Goal: Information Seeking & Learning: Learn about a topic

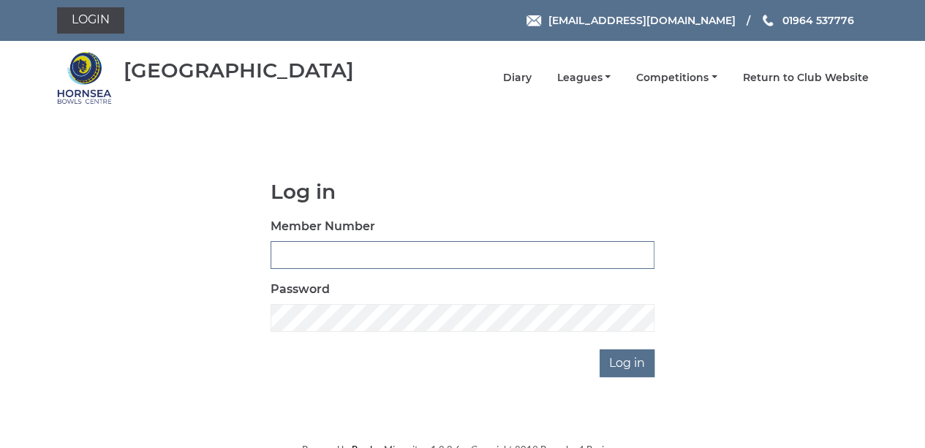
click at [298, 249] on input "Member Number" at bounding box center [462, 255] width 384 height 28
type input "0790"
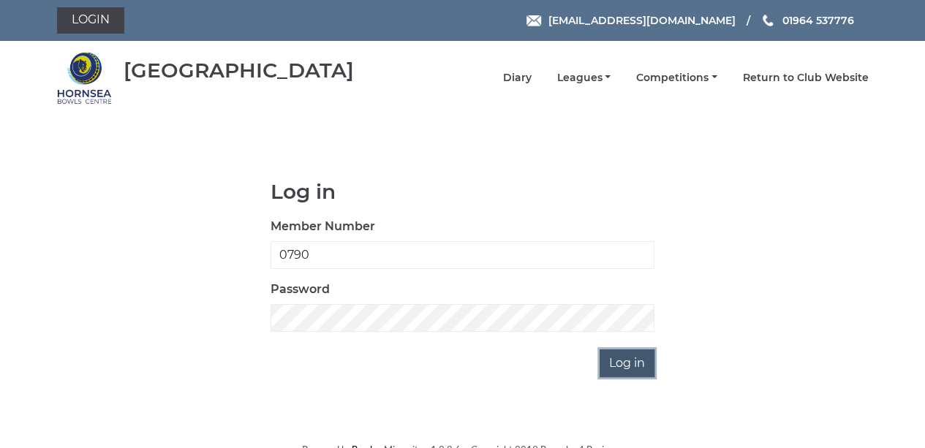
click at [615, 363] on input "Log in" at bounding box center [626, 363] width 55 height 28
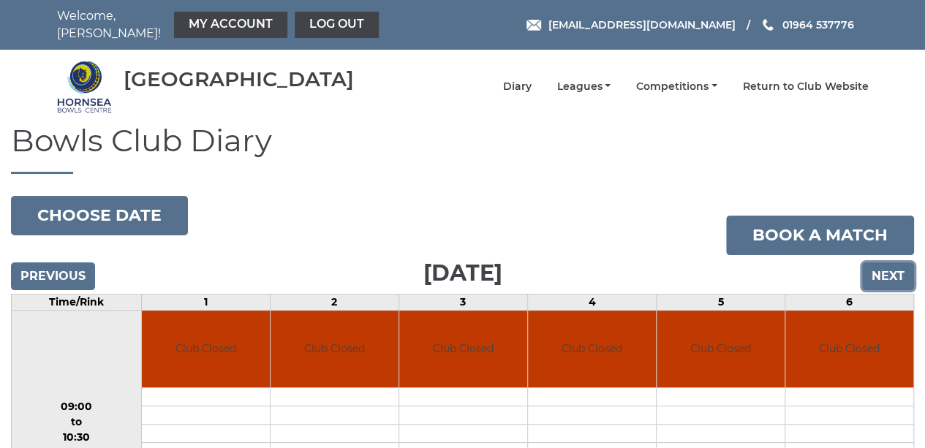
click at [879, 268] on input "Next" at bounding box center [888, 276] width 52 height 28
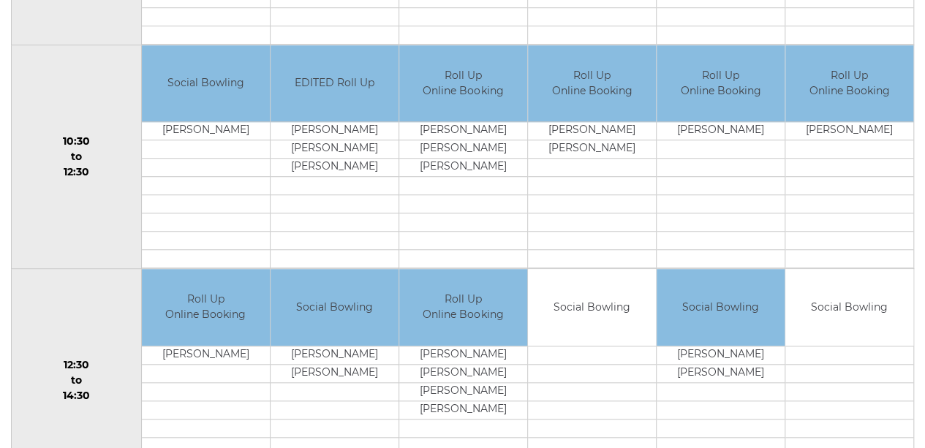
scroll to position [208, 0]
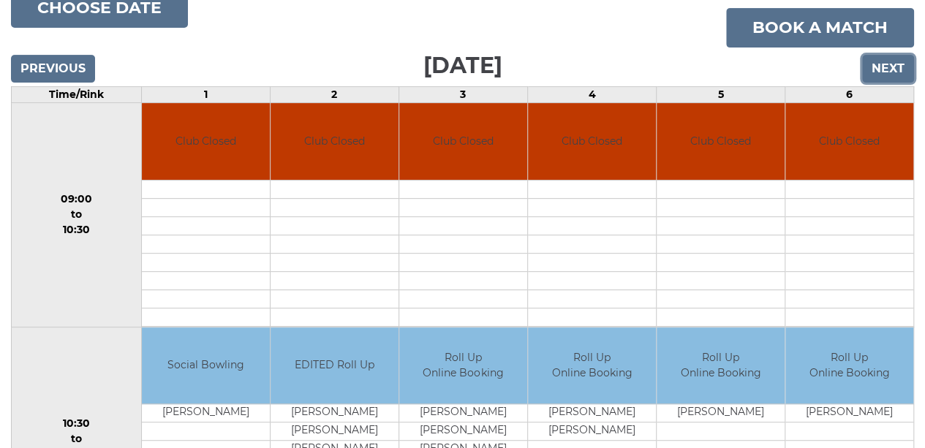
click at [884, 55] on input "Next" at bounding box center [888, 69] width 52 height 28
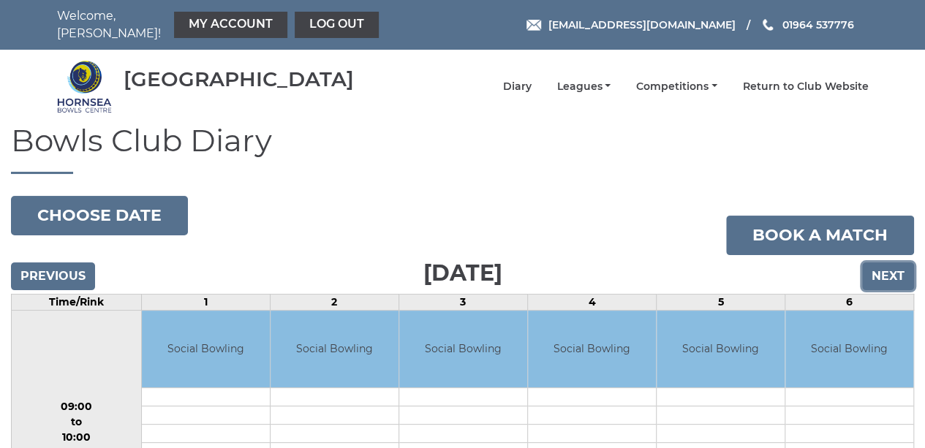
click at [882, 268] on input "Next" at bounding box center [888, 276] width 52 height 28
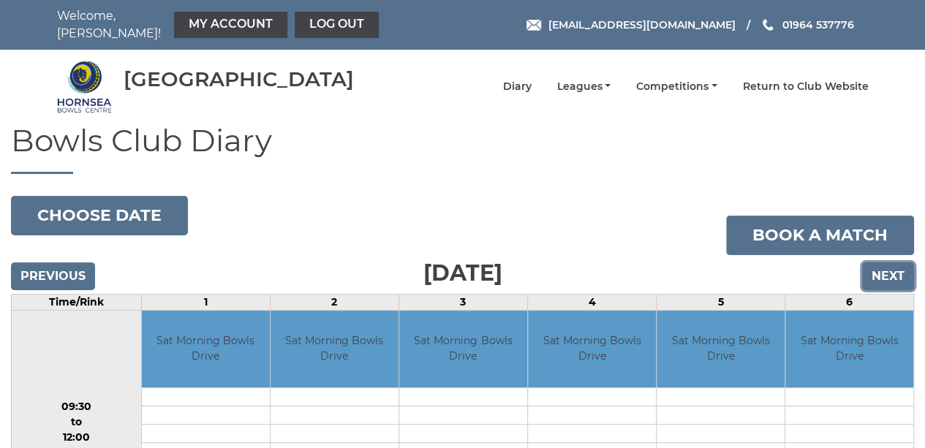
click at [884, 270] on input "Next" at bounding box center [888, 276] width 52 height 28
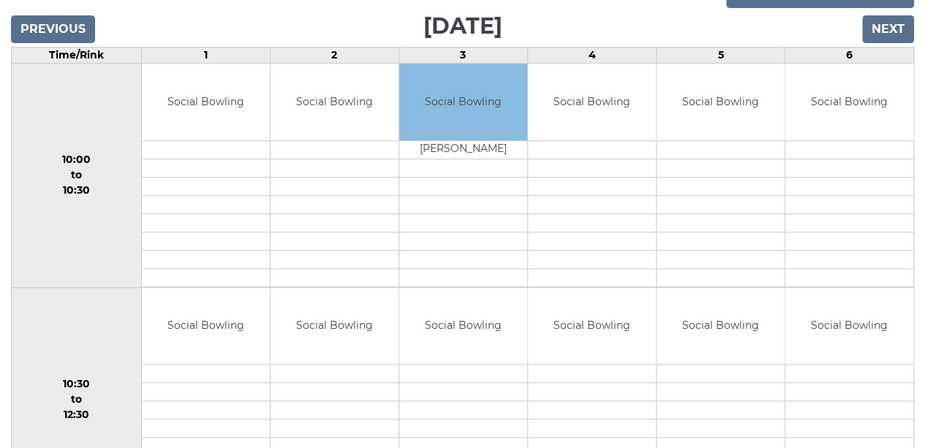
scroll to position [61, 0]
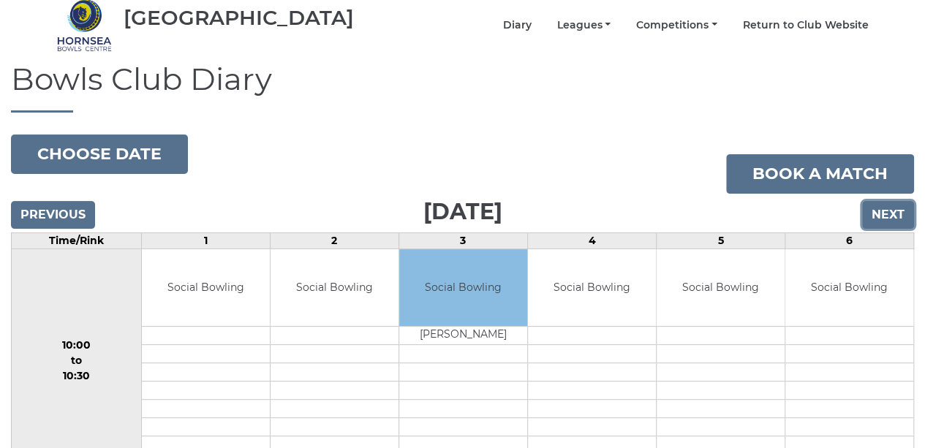
click at [876, 202] on input "Next" at bounding box center [888, 215] width 52 height 28
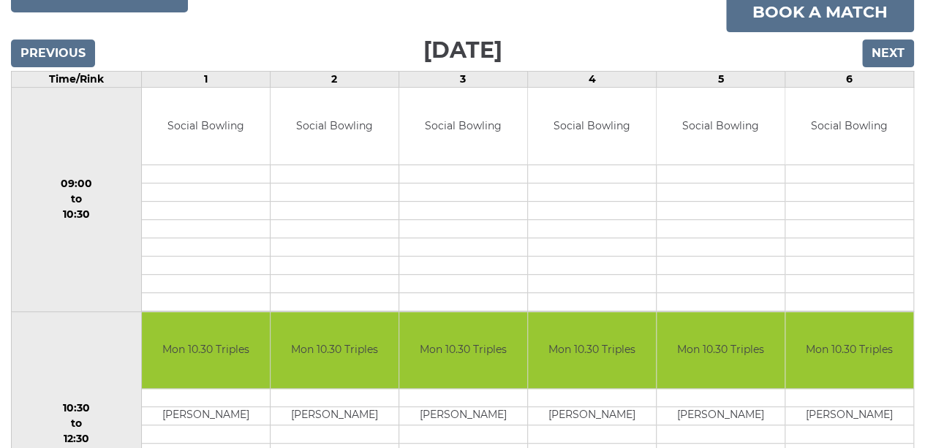
scroll to position [212, 0]
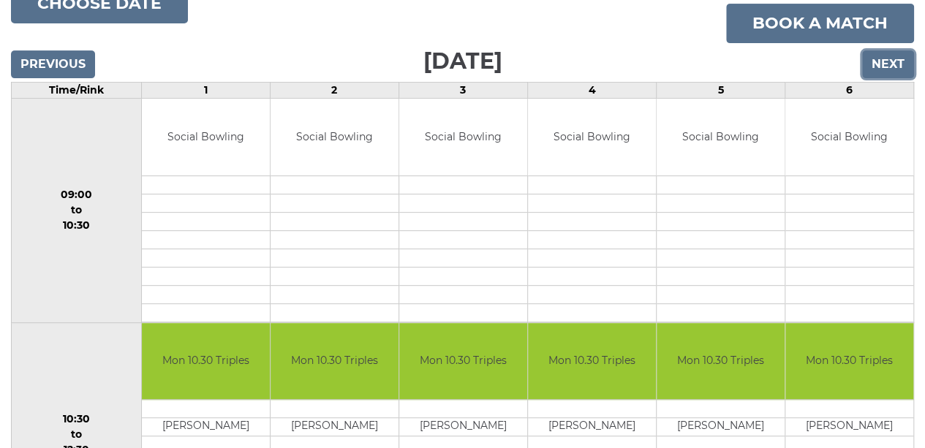
click at [876, 61] on input "Next" at bounding box center [888, 64] width 52 height 28
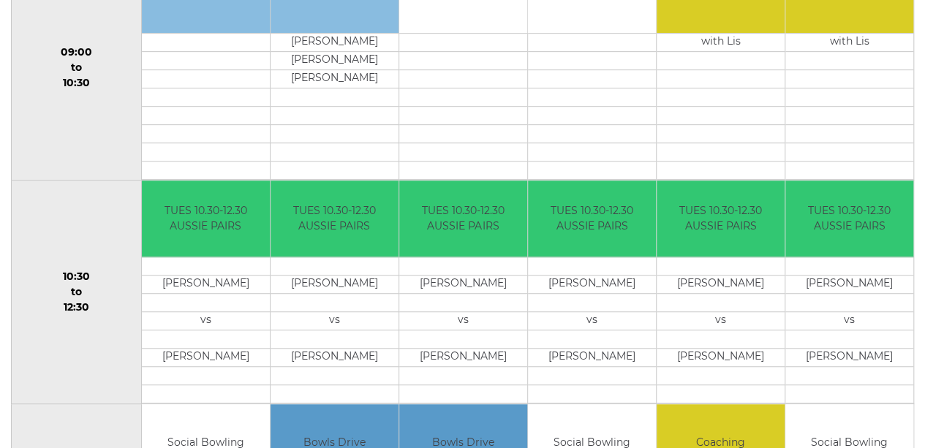
scroll to position [212, 0]
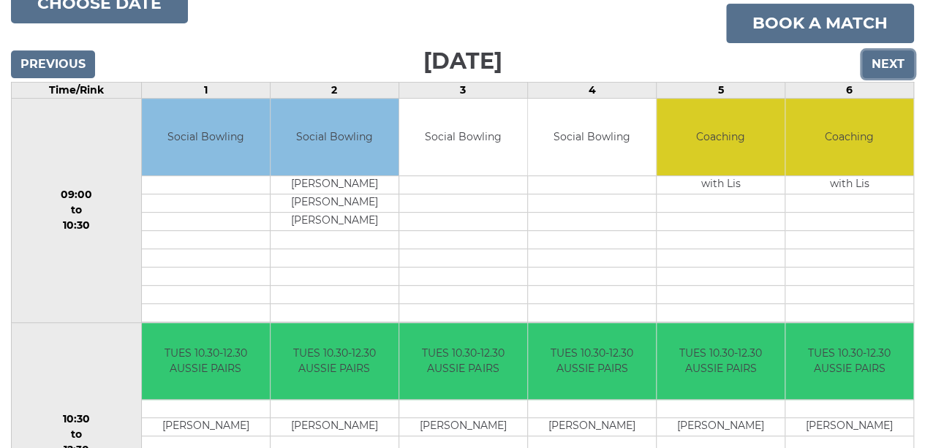
click at [875, 60] on input "Next" at bounding box center [888, 64] width 52 height 28
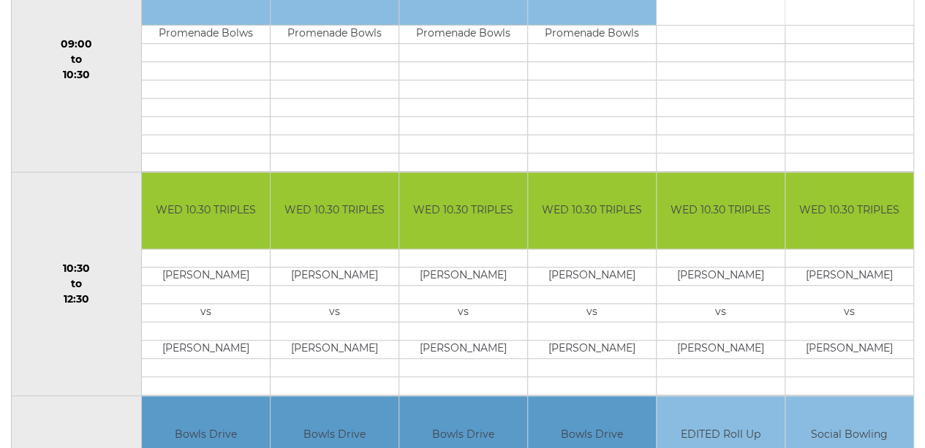
scroll to position [219, 0]
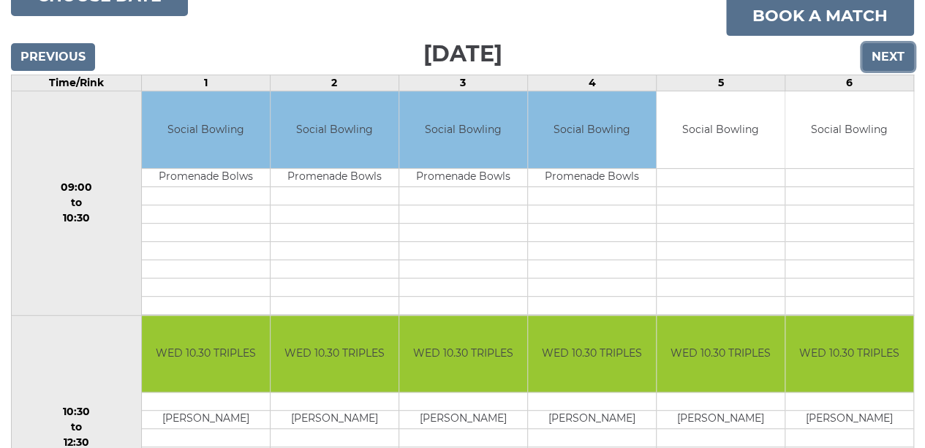
click at [874, 48] on input "Next" at bounding box center [888, 57] width 52 height 28
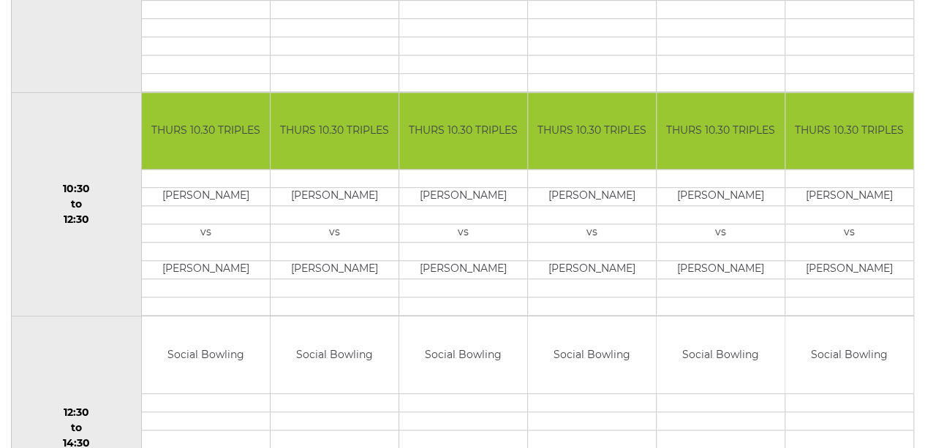
scroll to position [66, 0]
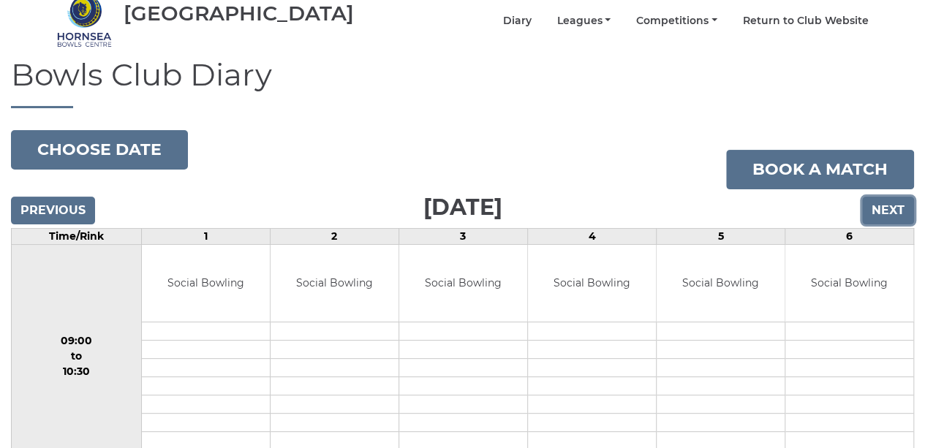
click at [878, 205] on input "Next" at bounding box center [888, 211] width 52 height 28
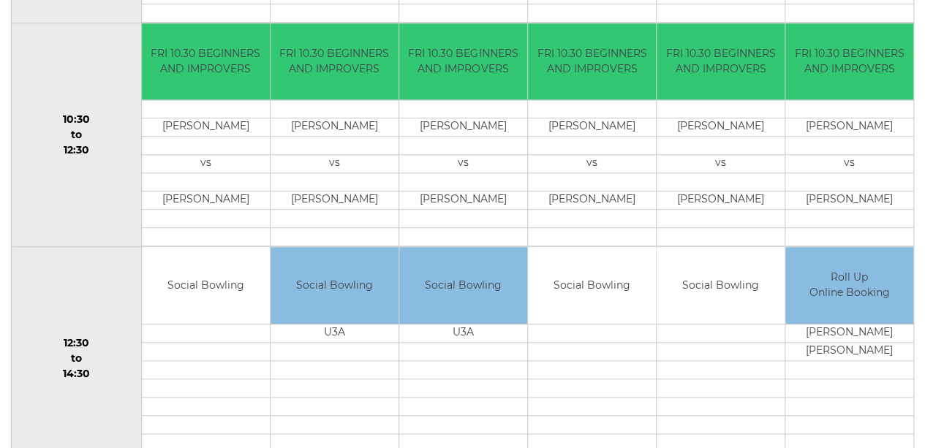
scroll to position [146, 0]
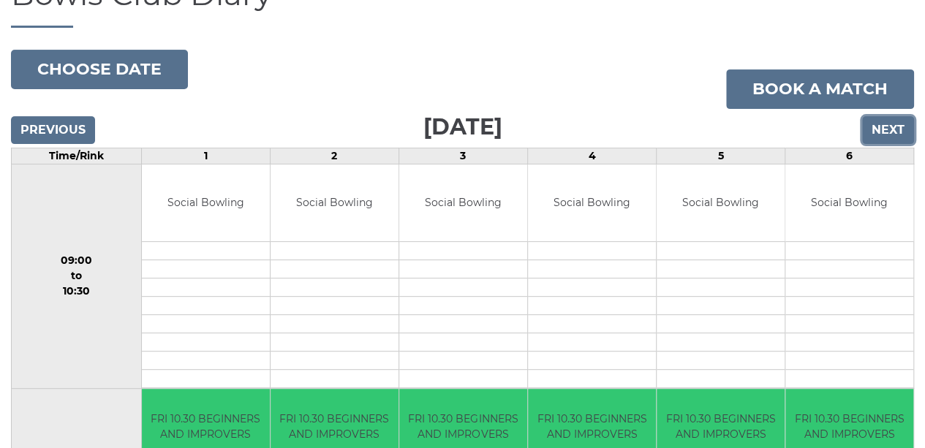
click at [877, 129] on input "Next" at bounding box center [888, 130] width 52 height 28
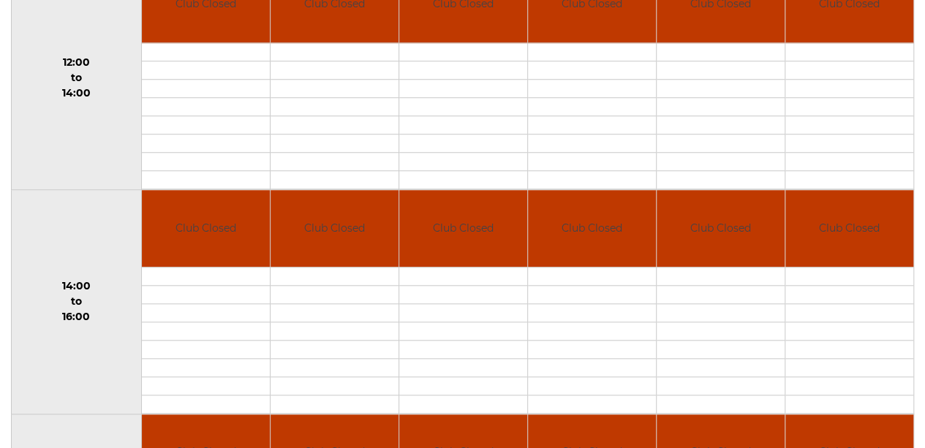
scroll to position [130, 0]
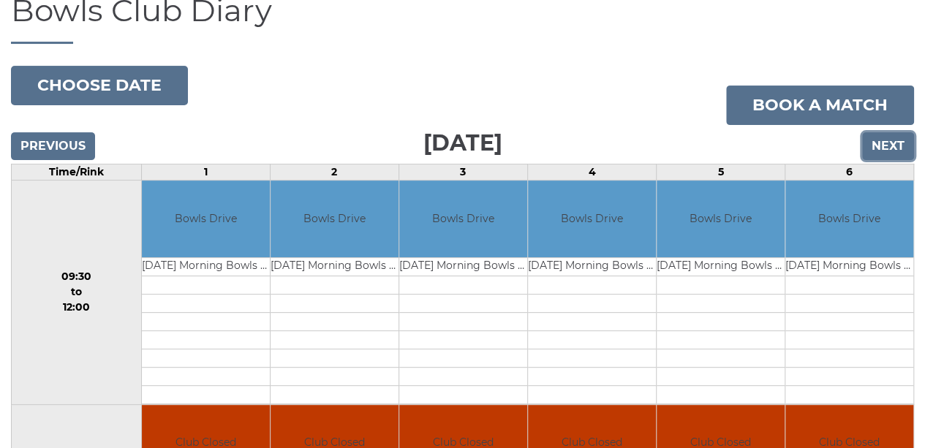
click at [884, 137] on input "Next" at bounding box center [888, 146] width 52 height 28
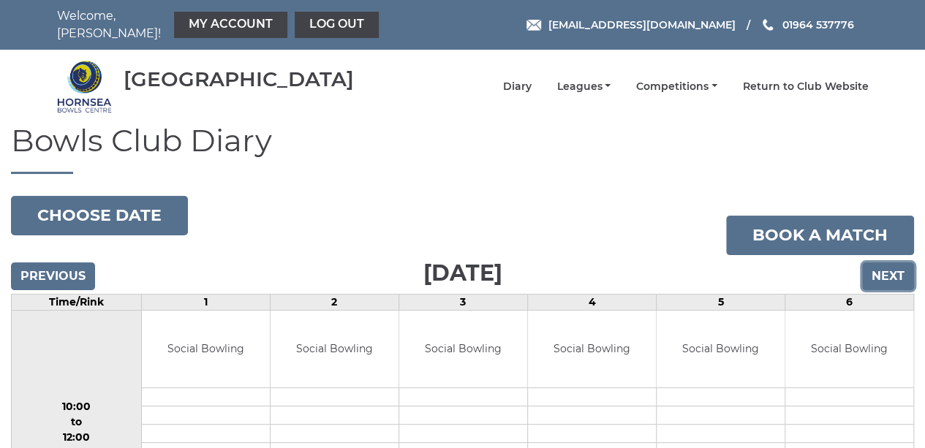
click at [884, 262] on input "Next" at bounding box center [888, 276] width 52 height 28
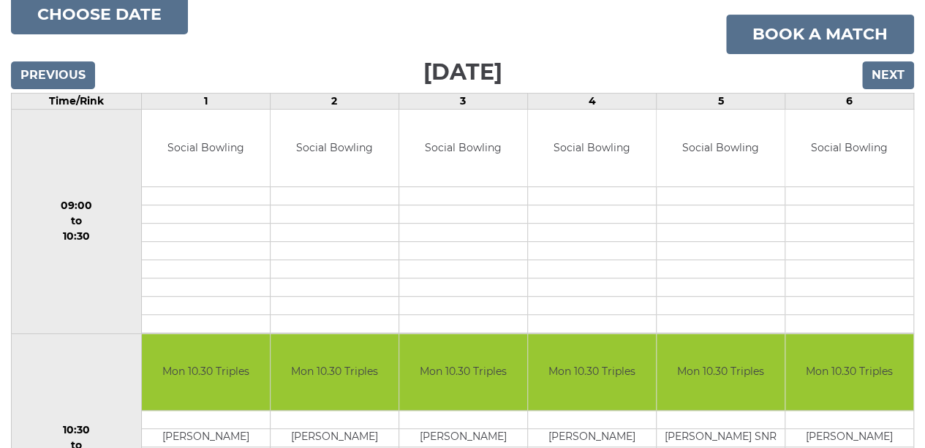
scroll to position [146, 0]
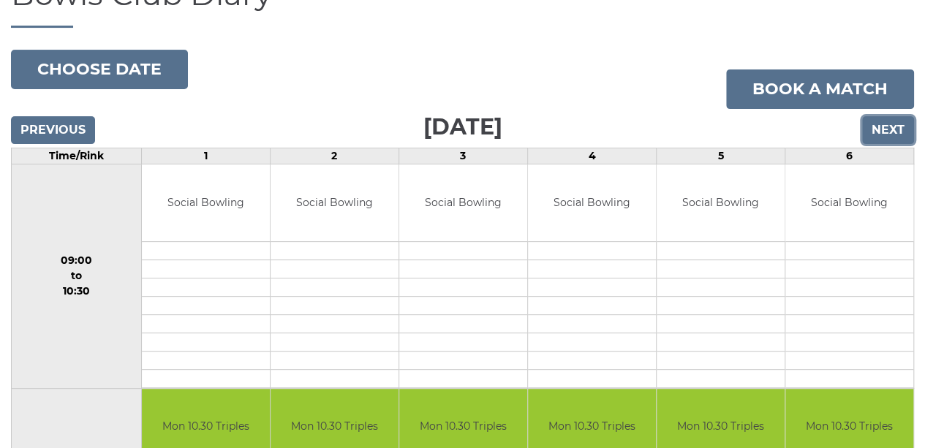
click at [876, 125] on input "Next" at bounding box center [888, 130] width 52 height 28
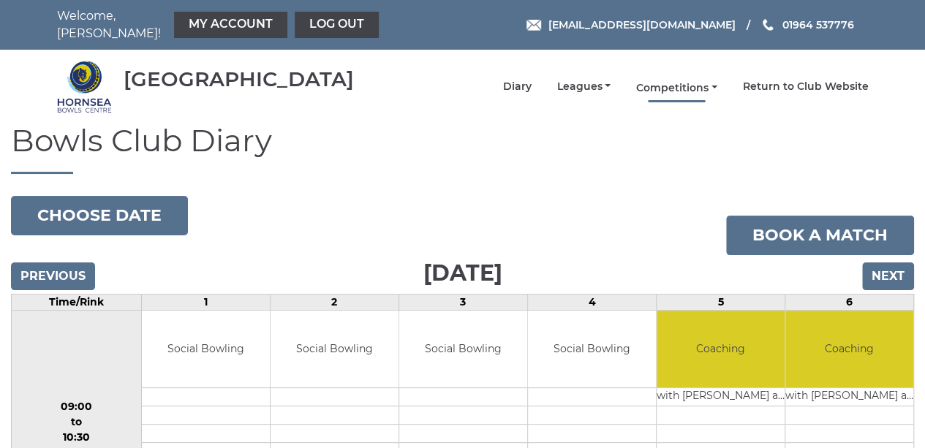
click at [659, 81] on link "Competitions" at bounding box center [676, 88] width 81 height 14
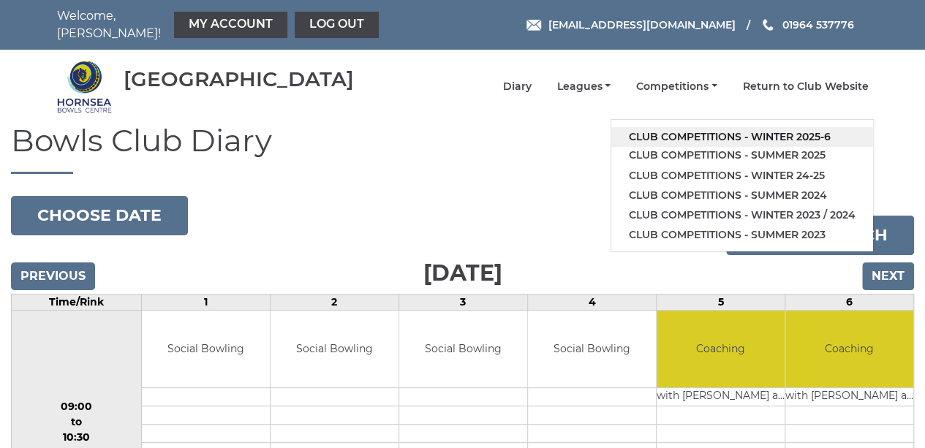
click at [688, 128] on link "Club competitions - Winter 2025-6" at bounding box center [742, 137] width 262 height 20
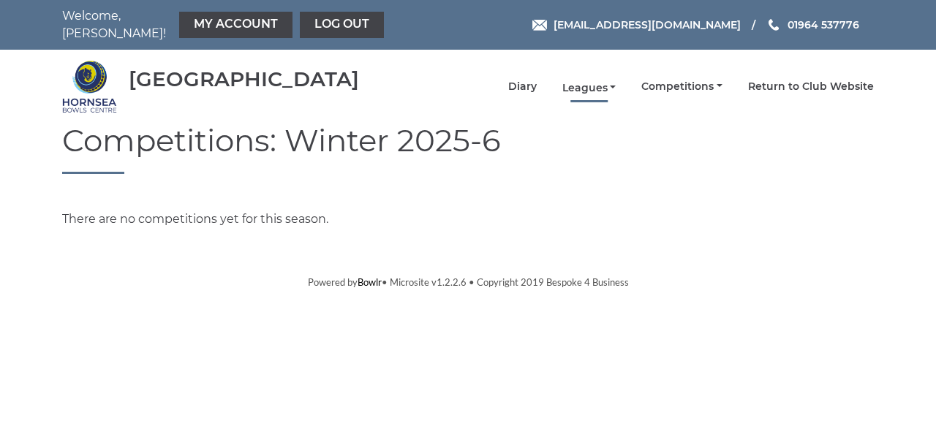
click at [593, 81] on link "Leagues" at bounding box center [589, 88] width 54 height 14
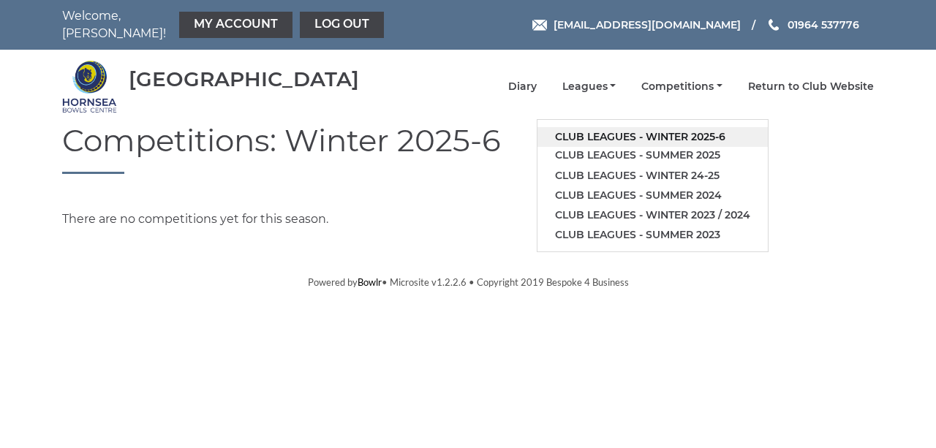
click at [583, 127] on link "Club leagues - Winter 2025-6" at bounding box center [652, 137] width 230 height 20
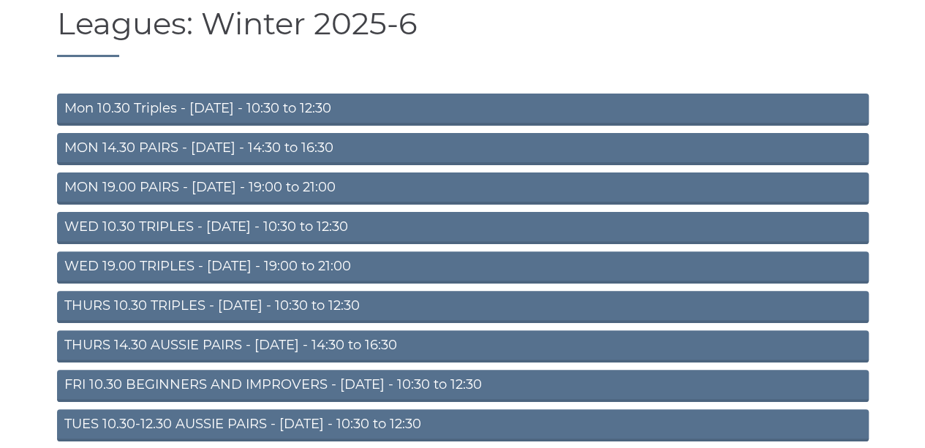
scroll to position [210, 0]
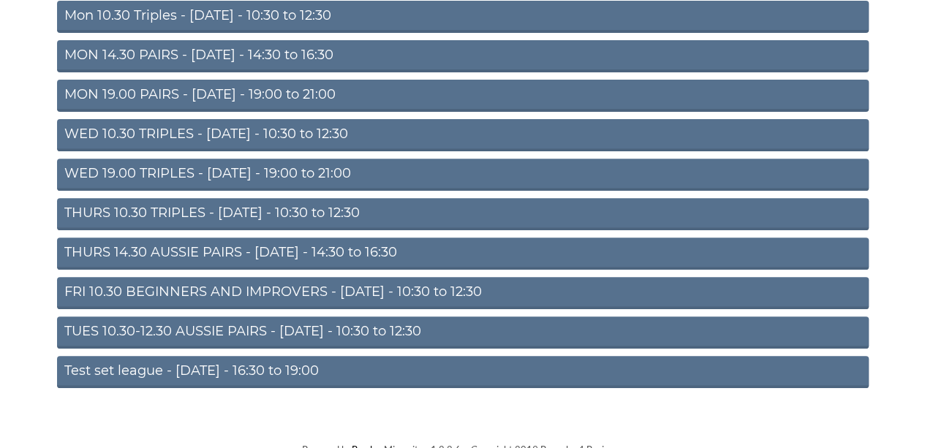
click at [200, 280] on link "FRI 10.30 BEGINNERS AND IMPROVERS - Friday - 10:30 to 12:30" at bounding box center [462, 293] width 811 height 32
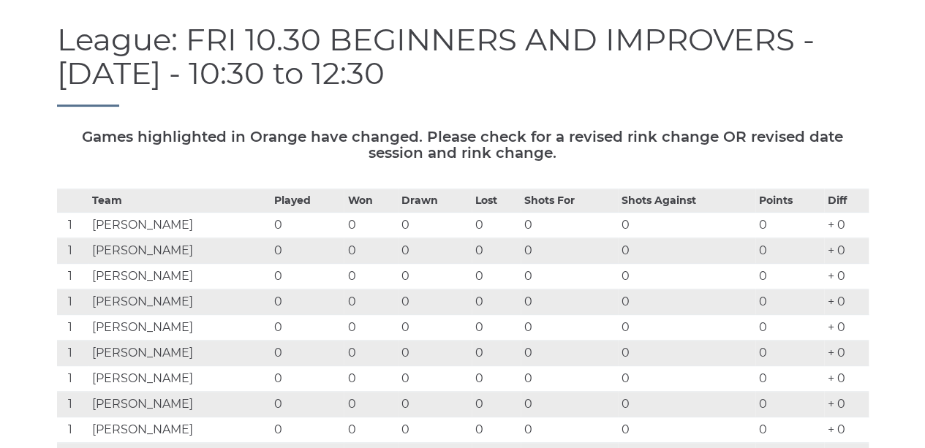
scroll to position [73, 0]
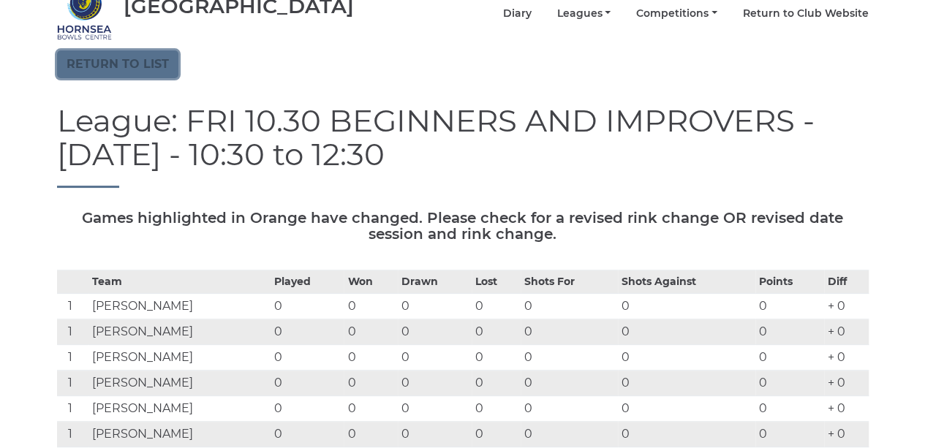
click at [130, 55] on link "Return to list" at bounding box center [117, 64] width 121 height 28
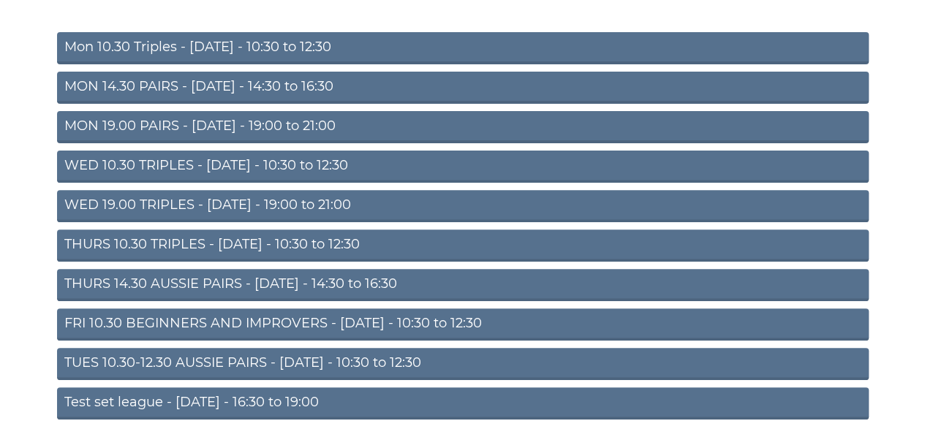
scroll to position [210, 0]
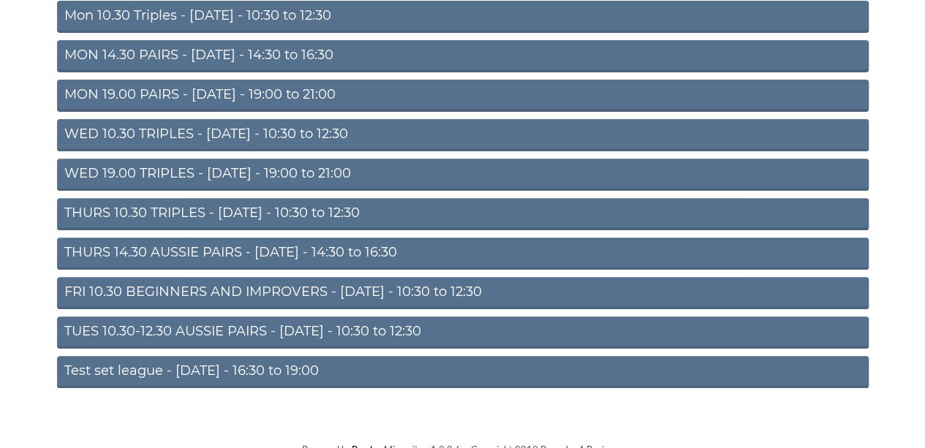
click at [143, 361] on link "Test set league - Monday - 16:30 to 19:00" at bounding box center [462, 372] width 811 height 32
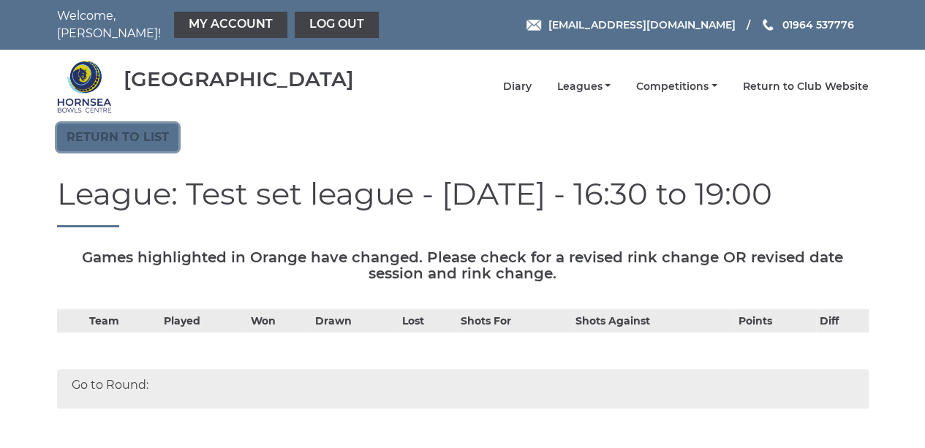
click at [109, 137] on link "Return to list" at bounding box center [117, 138] width 121 height 28
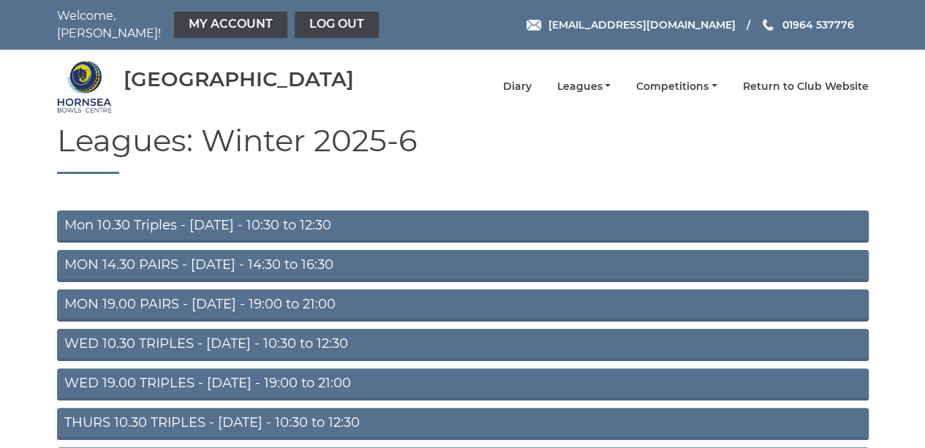
click at [129, 261] on link "MON 14.30 PAIRS - Monday - 14:30 to 16:30" at bounding box center [462, 266] width 811 height 32
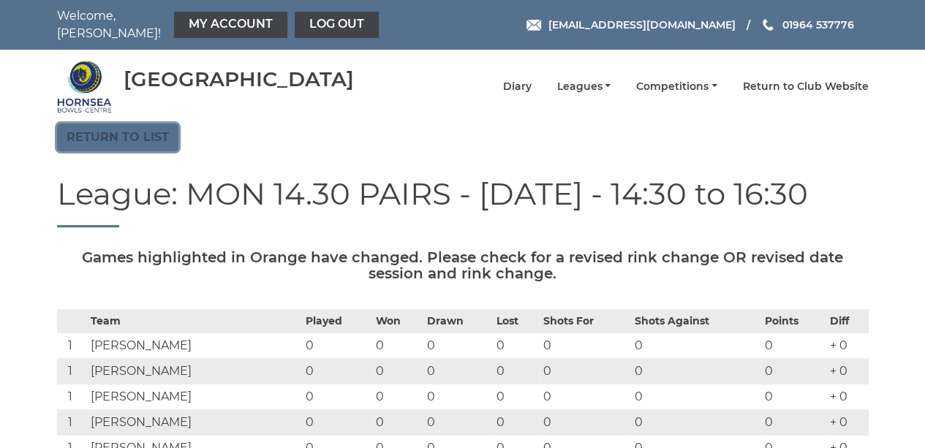
click at [97, 125] on link "Return to list" at bounding box center [117, 138] width 121 height 28
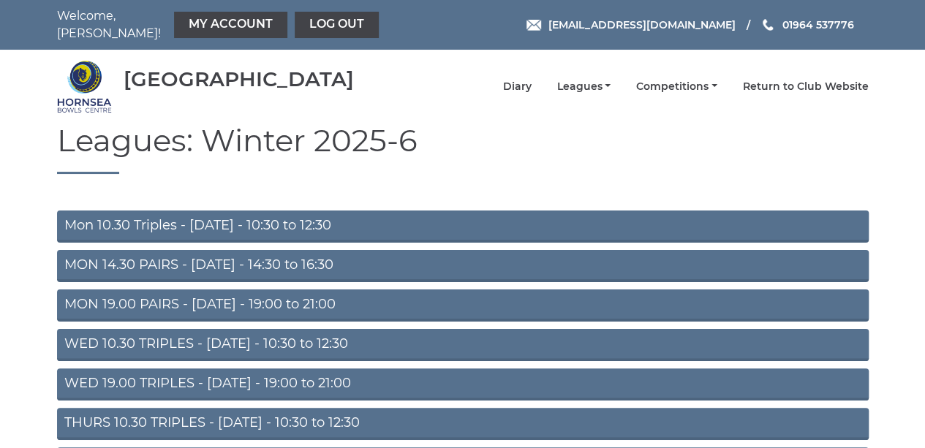
click at [126, 218] on link "Mon 10.30 Triples - [DATE] - 10:30 to 12:30" at bounding box center [462, 227] width 811 height 32
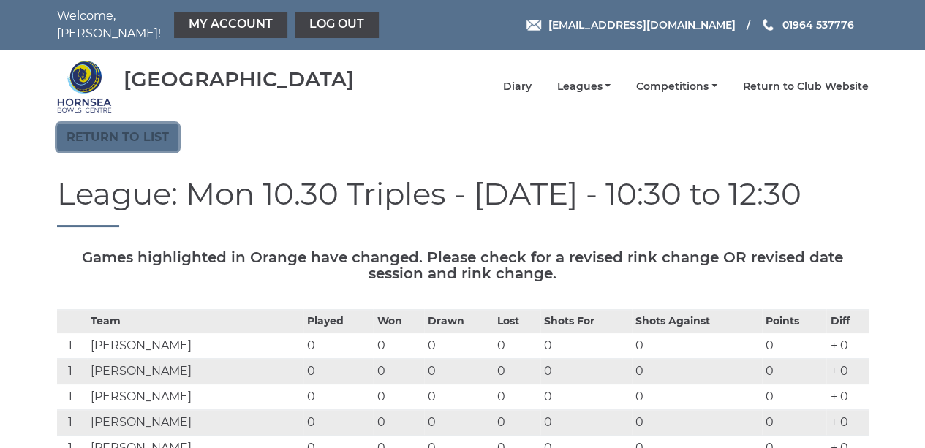
click at [124, 132] on link "Return to list" at bounding box center [117, 138] width 121 height 28
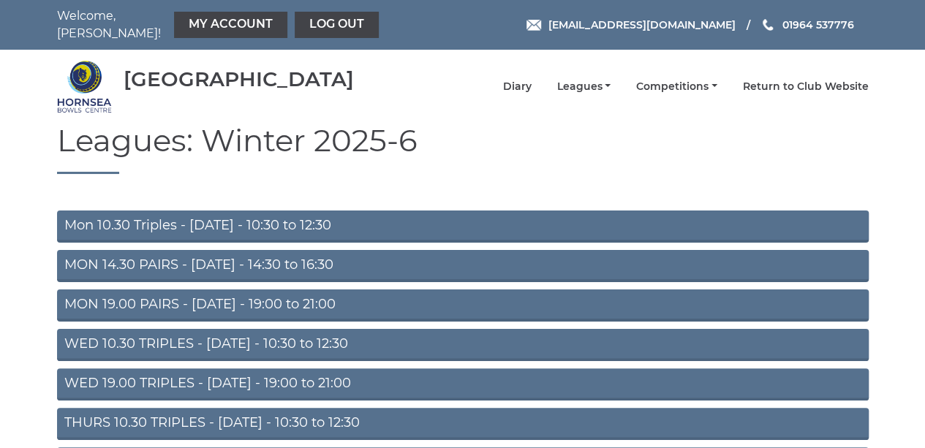
click at [115, 298] on link "MON 19.00 PAIRS - Monday - 19:00 to 21:00" at bounding box center [462, 305] width 811 height 32
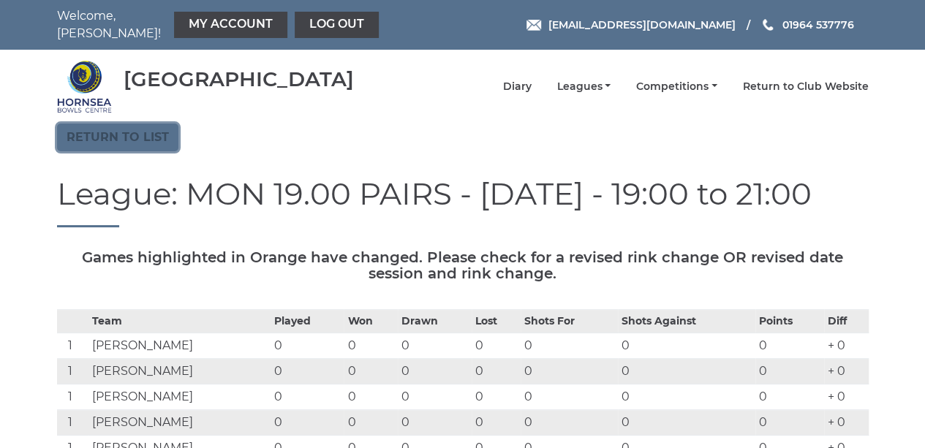
click at [110, 129] on link "Return to list" at bounding box center [117, 138] width 121 height 28
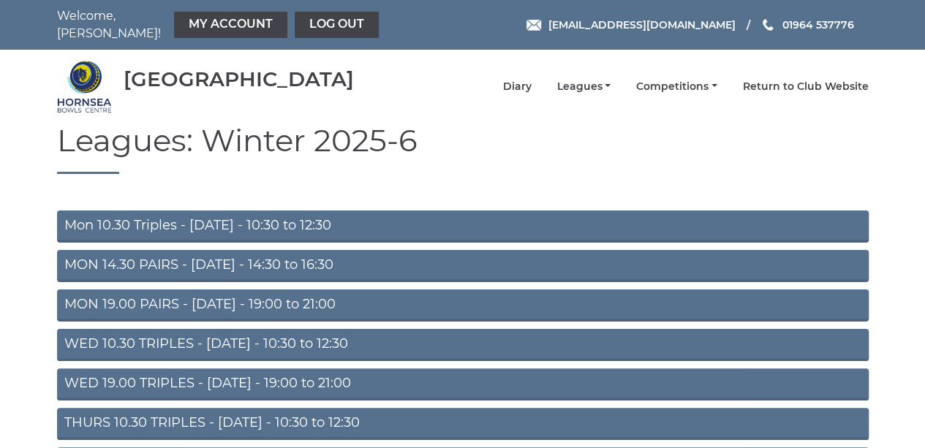
click at [167, 329] on link "WED 10.30 TRIPLES - [DATE] - 10:30 to 12:30" at bounding box center [462, 345] width 811 height 32
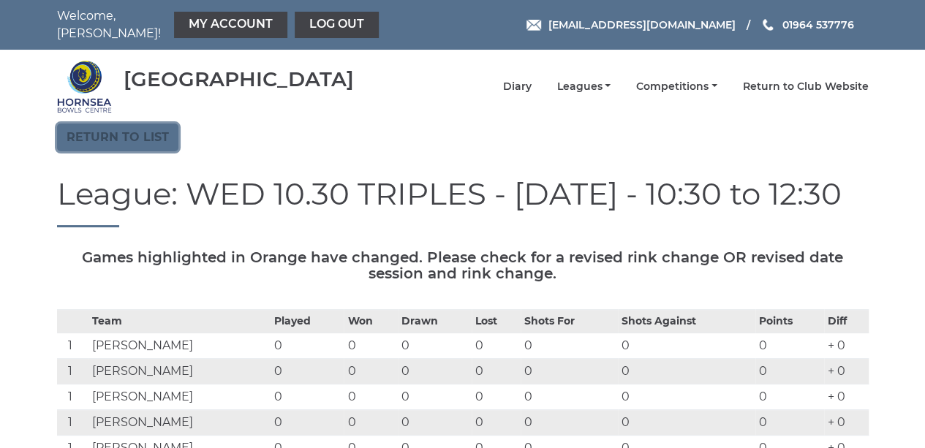
click at [144, 134] on link "Return to list" at bounding box center [117, 138] width 121 height 28
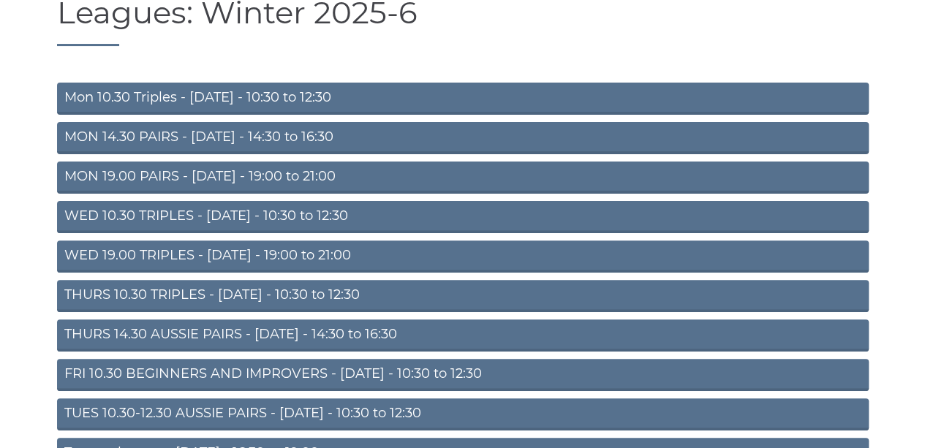
scroll to position [146, 0]
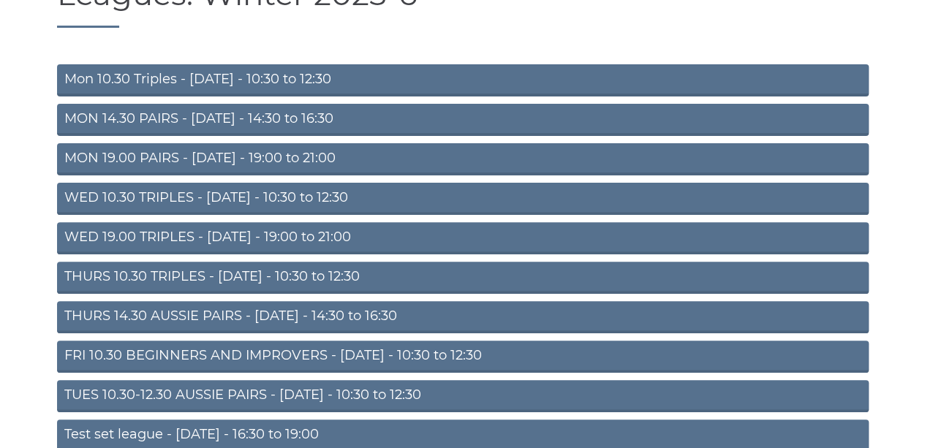
click at [140, 270] on link "THURS 10.30 TRIPLES - [DATE] - 10:30 to 12:30" at bounding box center [462, 278] width 811 height 32
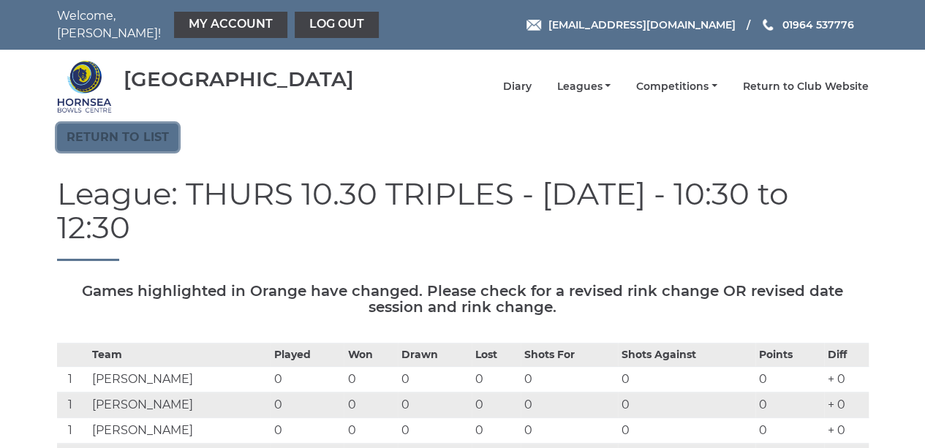
click at [99, 136] on link "Return to list" at bounding box center [117, 138] width 121 height 28
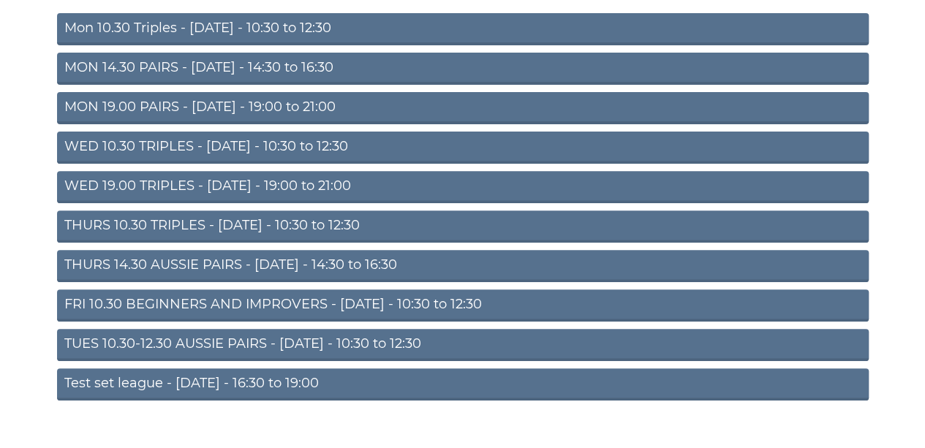
scroll to position [210, 0]
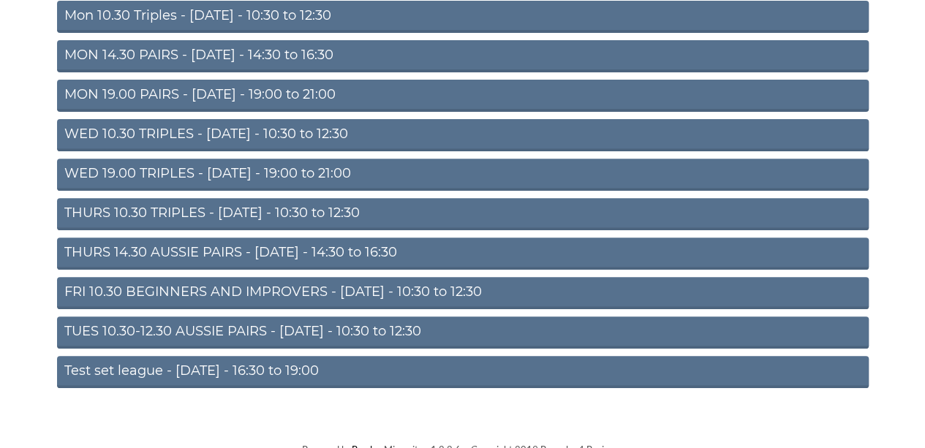
click at [107, 242] on link "THURS 14.30 AUSSIE PAIRS - Thursday - 14:30 to 16:30" at bounding box center [462, 254] width 811 height 32
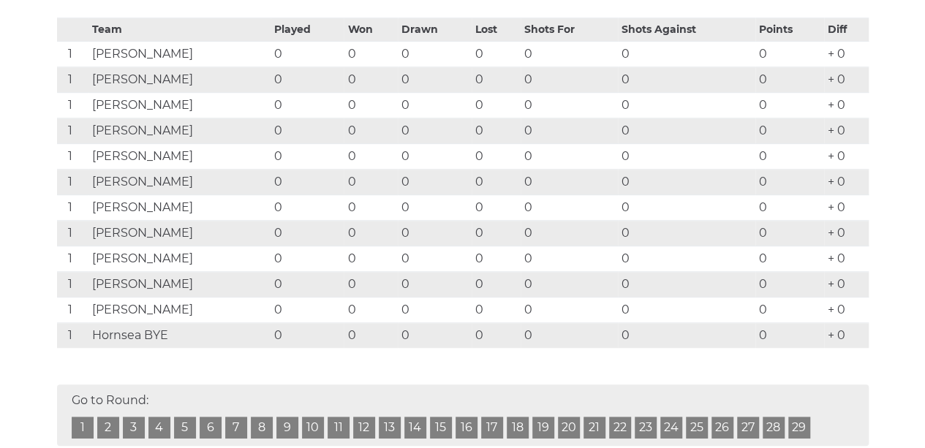
scroll to position [73, 0]
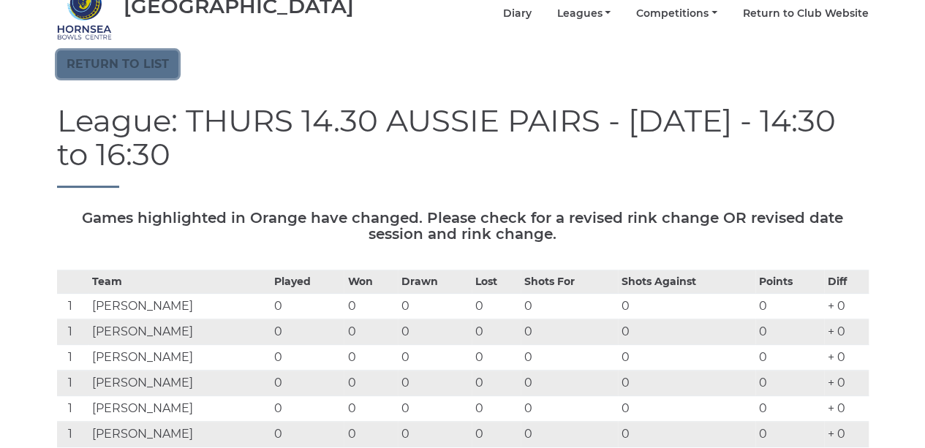
click at [91, 62] on link "Return to list" at bounding box center [117, 64] width 121 height 28
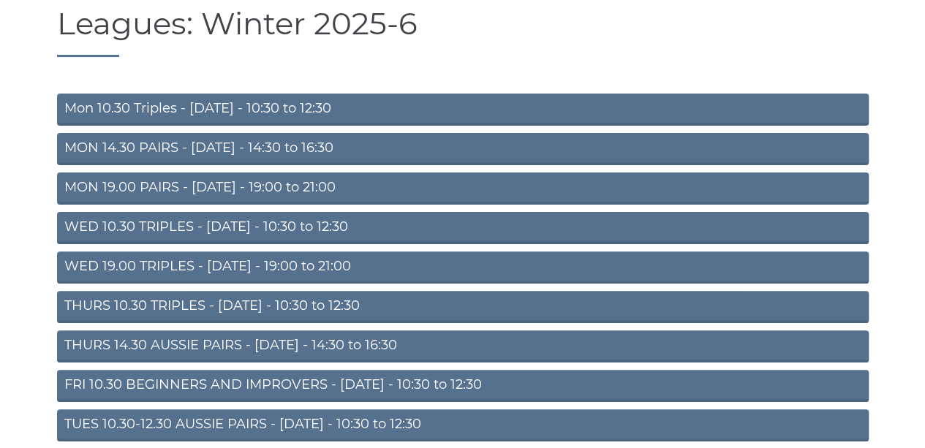
scroll to position [210, 0]
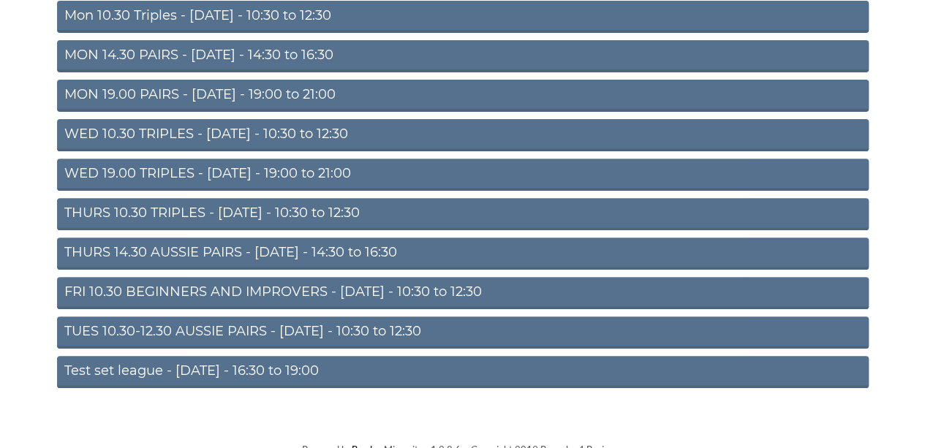
click at [131, 322] on link "TUES 10.30-12.30 AUSSIE PAIRS - Tuesday - 10:30 to 12:30" at bounding box center [462, 333] width 811 height 32
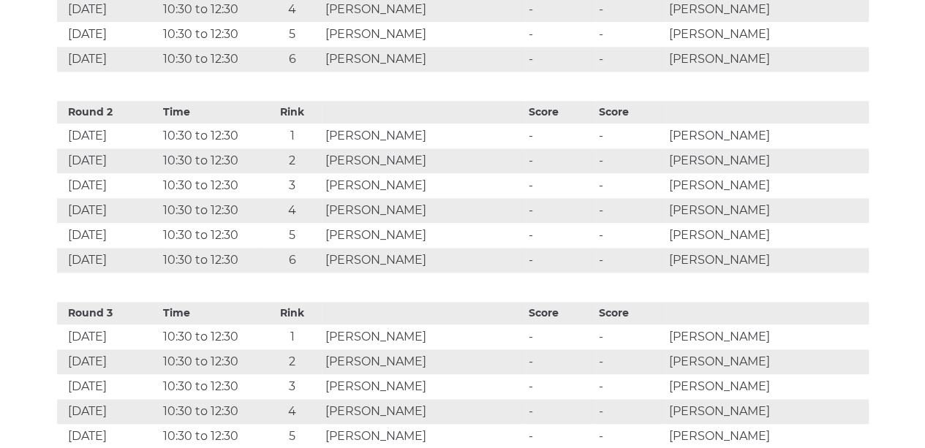
scroll to position [731, 0]
